Goal: Use online tool/utility: Utilize a website feature to perform a specific function

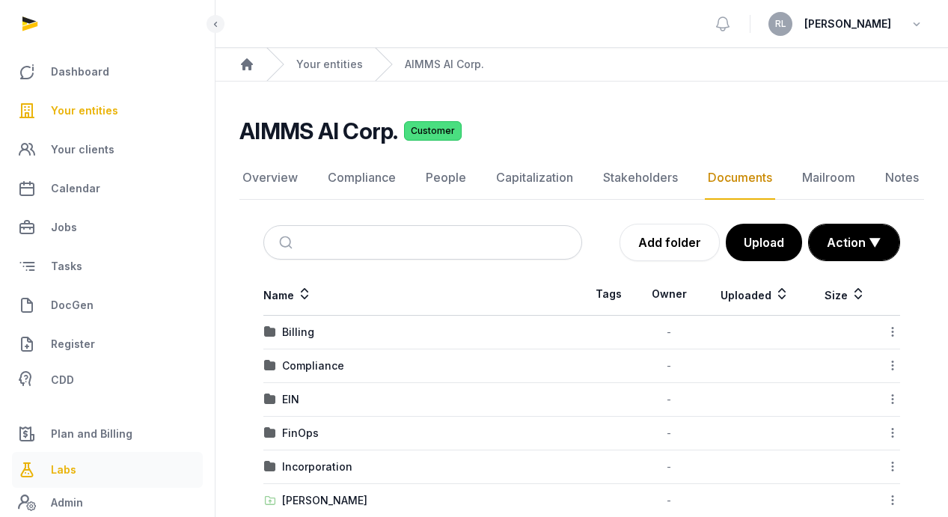
click at [62, 476] on span "Labs" at bounding box center [63, 470] width 25 height 18
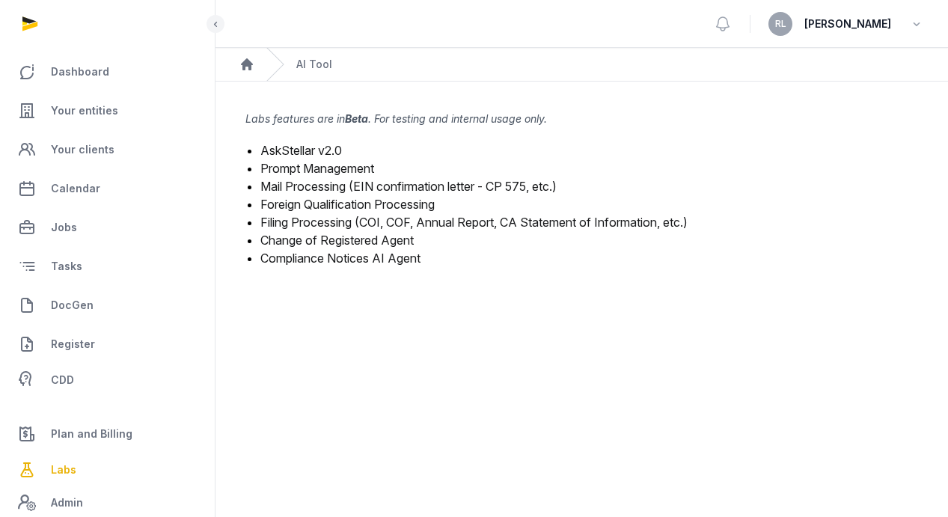
click at [405, 183] on link "Mail Processing (EIN confirmation letter - CP 575, etc.)" at bounding box center [408, 186] width 296 height 15
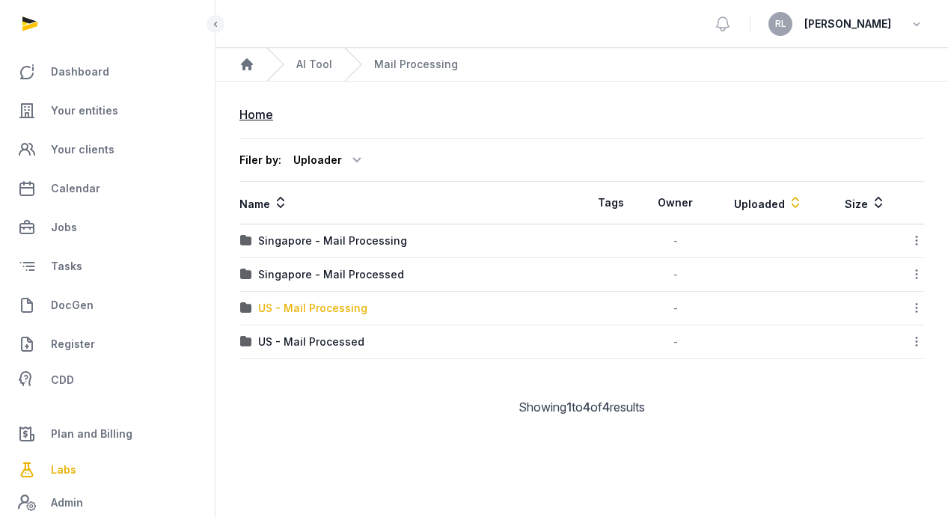
click at [346, 304] on div "US - Mail Processing" at bounding box center [312, 308] width 109 height 15
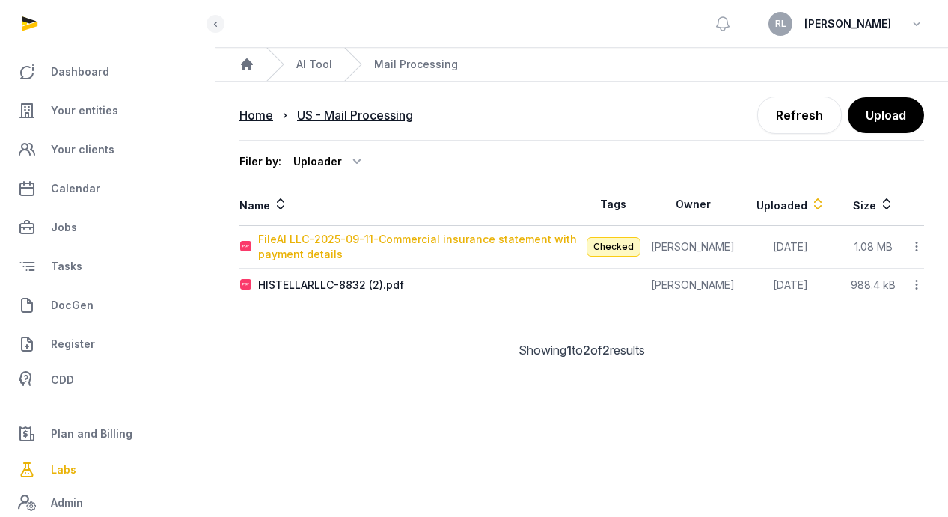
click at [436, 236] on div "FileAI LLC-2025-09-11-Commercial insurance statement with payment details" at bounding box center [419, 247] width 323 height 30
type input "**********"
type textarea "**********"
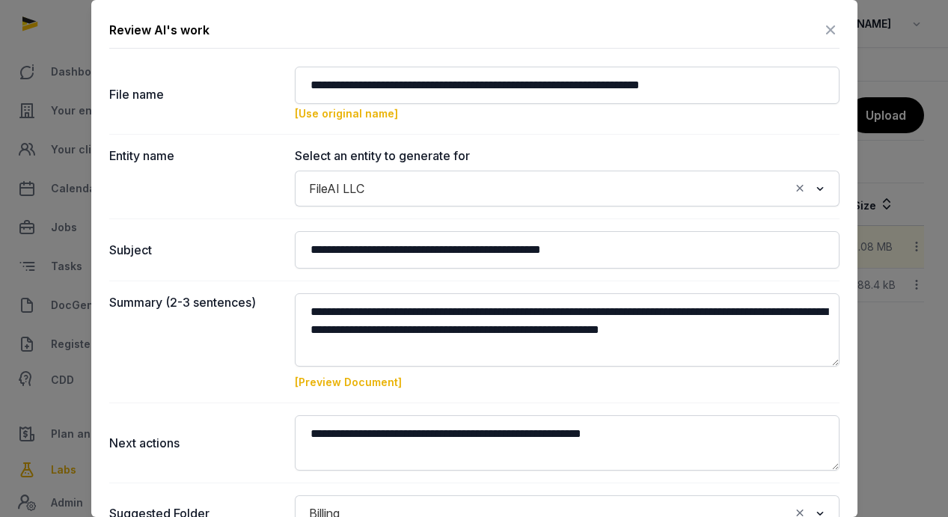
click at [821, 22] on icon at bounding box center [830, 30] width 18 height 24
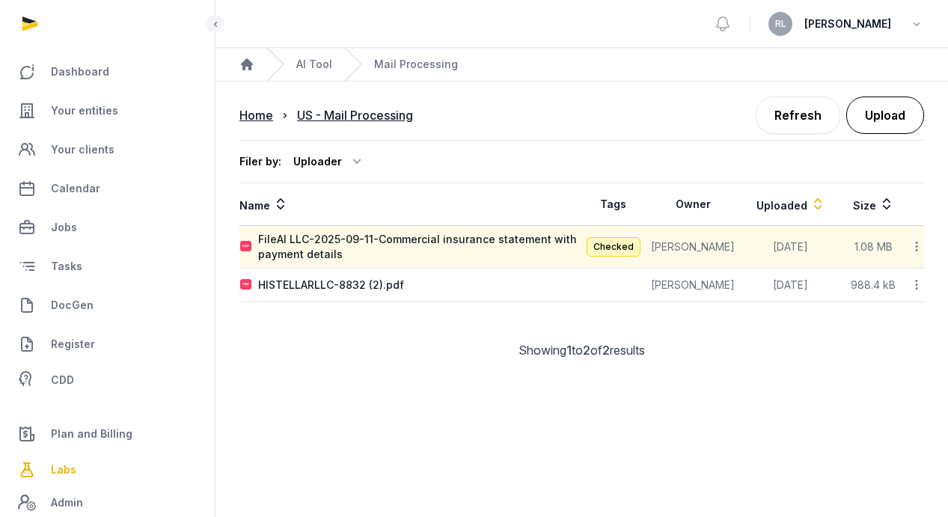
click at [901, 114] on button "Upload" at bounding box center [885, 114] width 78 height 37
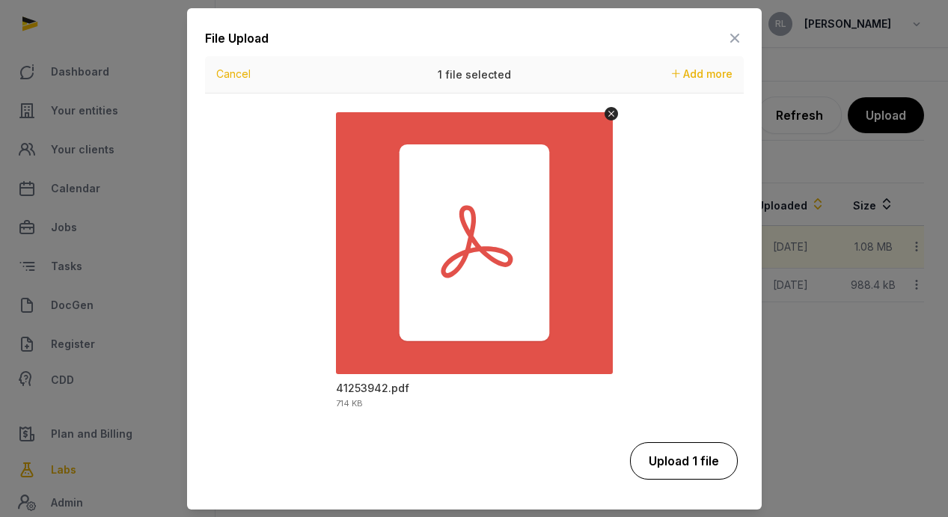
click at [694, 453] on button "Upload 1 file" at bounding box center [684, 460] width 108 height 37
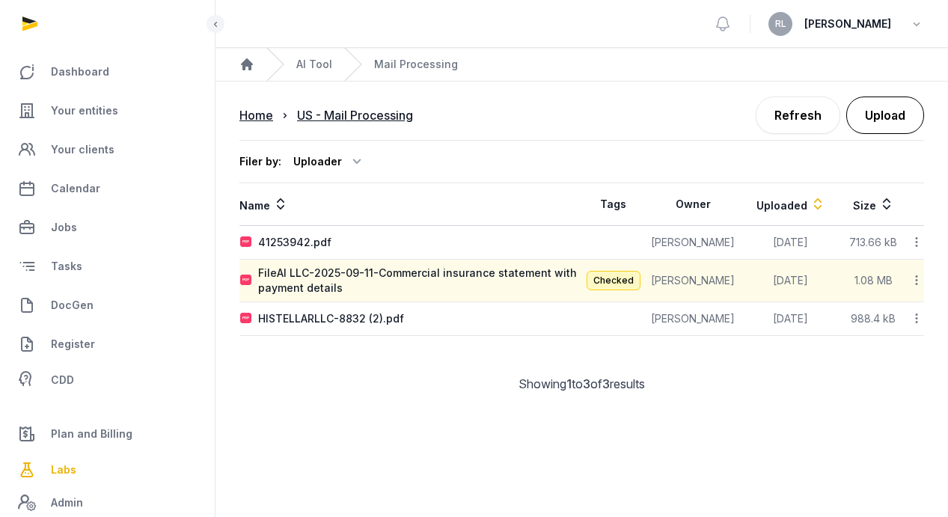
click at [885, 105] on button "Upload" at bounding box center [885, 114] width 78 height 37
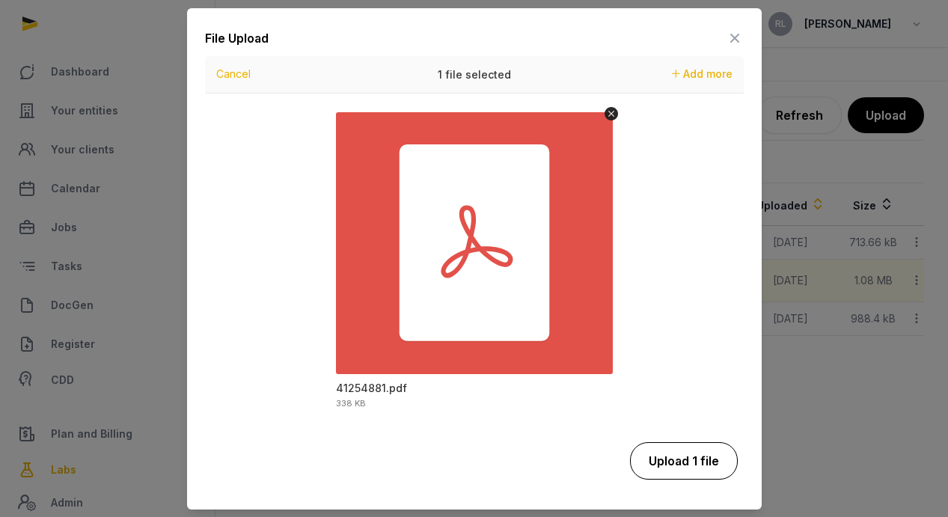
click at [688, 466] on button "Upload 1 file" at bounding box center [684, 460] width 108 height 37
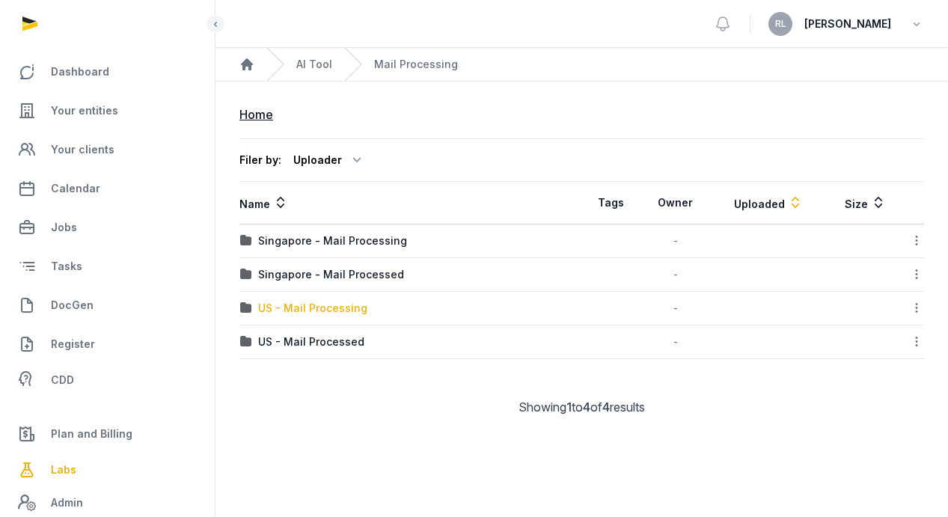
click at [346, 301] on div "US - Mail Processing" at bounding box center [312, 308] width 109 height 15
